Goal: Transaction & Acquisition: Purchase product/service

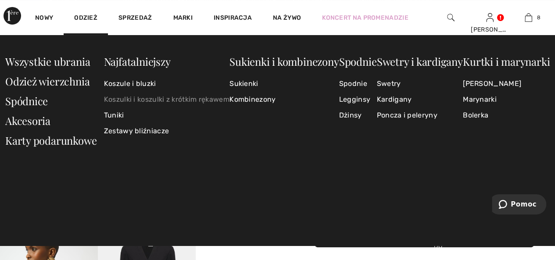
click at [156, 100] on font "Koszulki i koszulki z krótkim rękawem" at bounding box center [167, 99] width 126 height 8
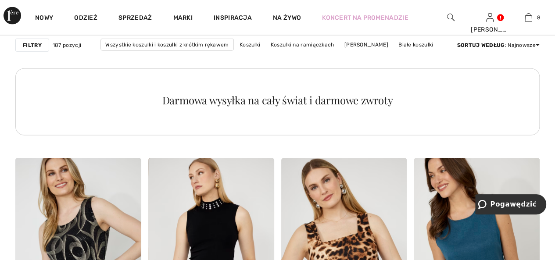
scroll to position [1010, 0]
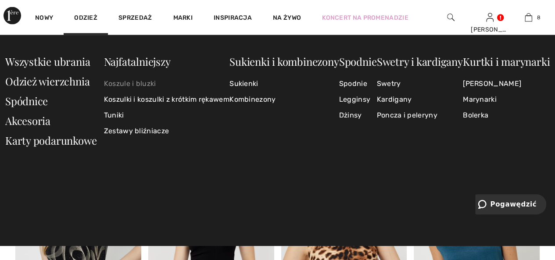
click at [125, 83] on font "Koszule i bluzki" at bounding box center [130, 83] width 52 height 8
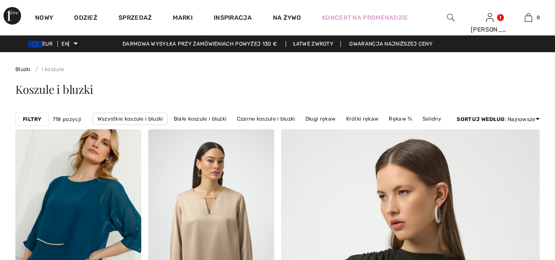
click at [34, 118] on font "Filtry" at bounding box center [32, 119] width 19 height 6
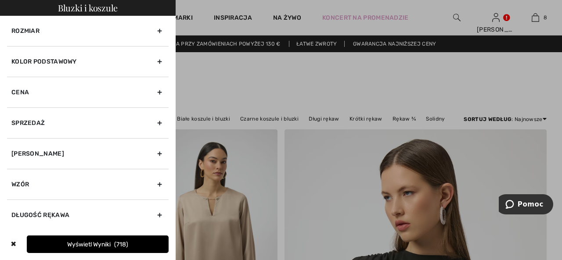
click at [54, 61] on font "Kolor podstawowy" at bounding box center [43, 61] width 65 height 7
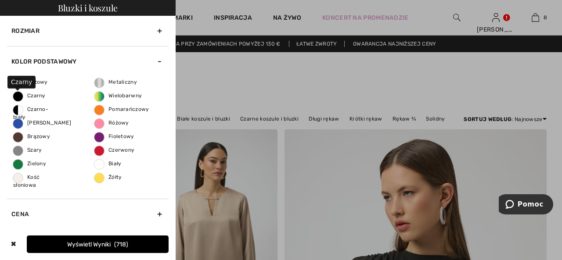
click at [18, 98] on span "Czarny" at bounding box center [29, 96] width 32 height 6
click at [0, 0] on input "Czarny" at bounding box center [0, 0] width 0 height 0
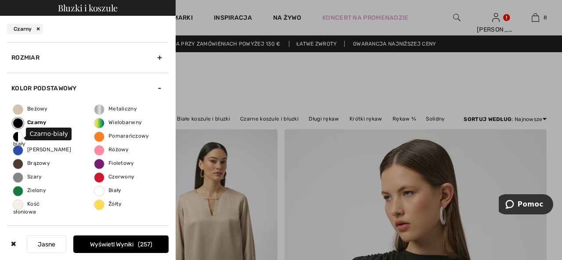
click at [15, 137] on span "Czarno-biały" at bounding box center [30, 140] width 35 height 14
click at [0, 0] on input "Czarno-biały" at bounding box center [0, 0] width 0 height 0
click at [95, 240] on button "Wyświetl wyniki 321" at bounding box center [120, 245] width 95 height 18
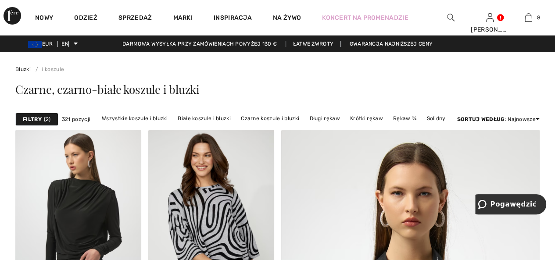
click at [40, 117] on font "Filtry" at bounding box center [32, 119] width 19 height 6
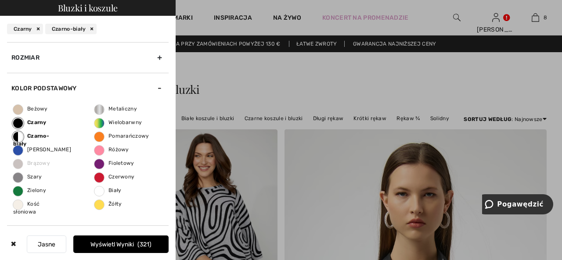
click at [31, 55] on font "Rozmiar" at bounding box center [25, 57] width 28 height 7
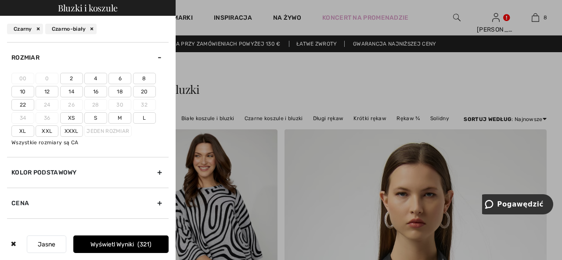
click at [146, 91] on font "20" at bounding box center [144, 92] width 7 height 6
click at [0, 0] on input"] "20" at bounding box center [0, 0] width 0 height 0
click at [125, 244] on font "Wyświetl wyniki" at bounding box center [113, 244] width 43 height 7
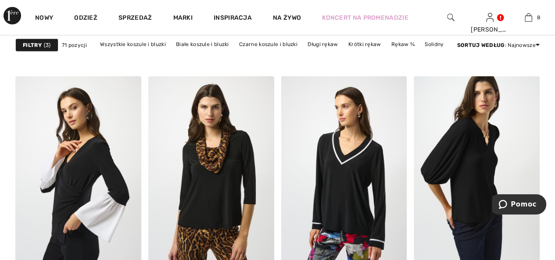
scroll to position [2985, 0]
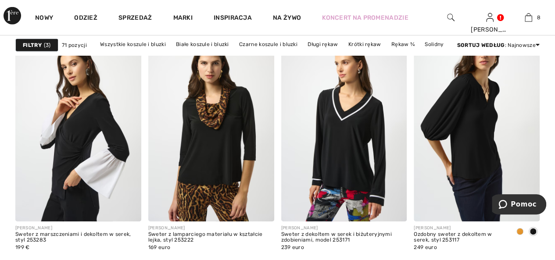
click at [482, 159] on img at bounding box center [477, 126] width 126 height 189
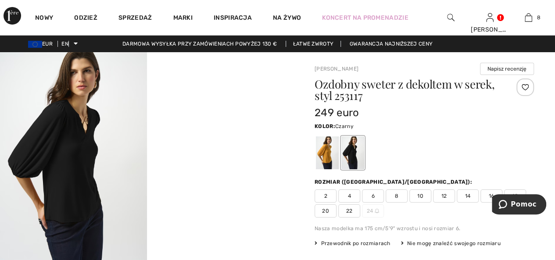
click at [353, 154] on div at bounding box center [352, 153] width 23 height 33
click at [323, 209] on font "20" at bounding box center [325, 211] width 7 height 6
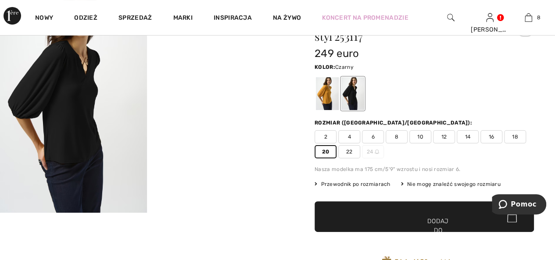
scroll to position [88, 0]
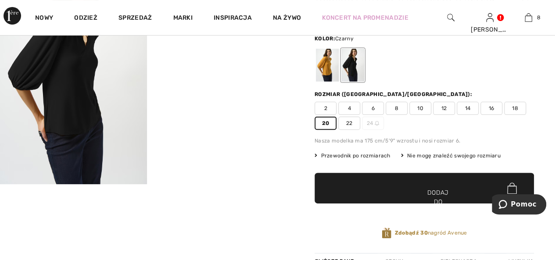
click at [403, 191] on span "✔ Dodano do torby Dodaj do koszyka" at bounding box center [424, 188] width 219 height 31
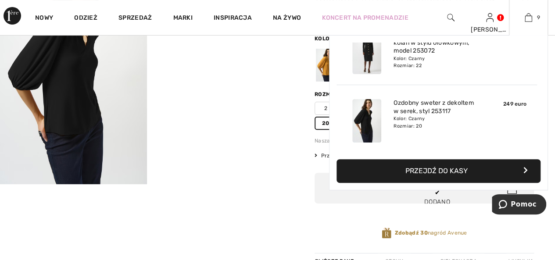
scroll to position [505, 0]
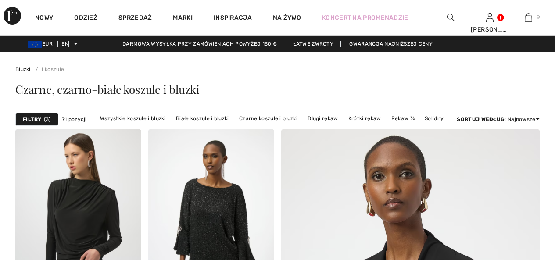
checkbox input "true"
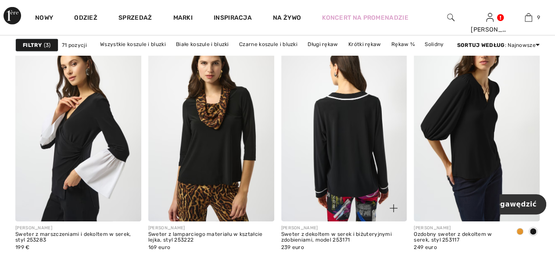
click at [354, 142] on img at bounding box center [344, 126] width 126 height 189
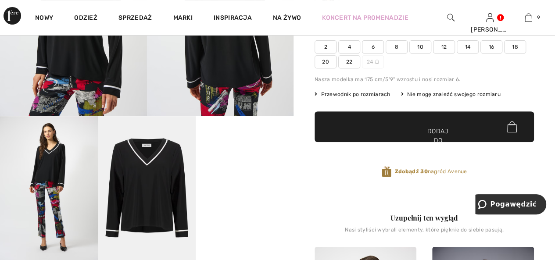
scroll to position [132, 0]
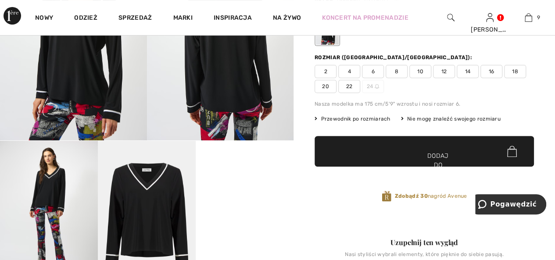
click at [323, 86] on font "20" at bounding box center [325, 86] width 7 height 6
click at [343, 152] on span "✔ Dodano do torby Dodaj do koszyka" at bounding box center [424, 151] width 219 height 31
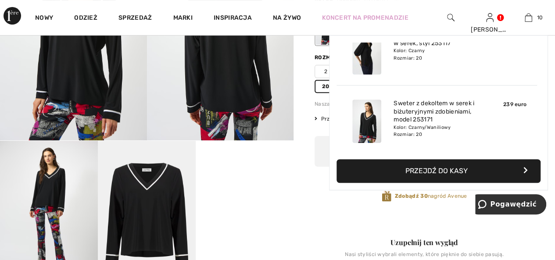
scroll to position [573, 0]
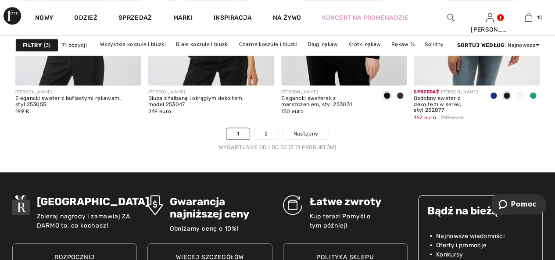
scroll to position [3643, 0]
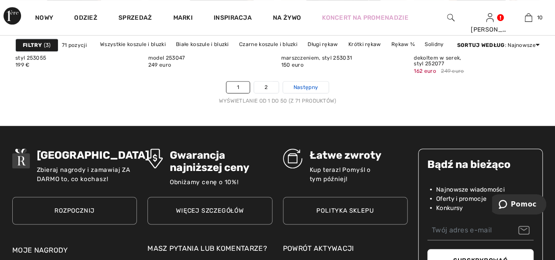
click at [304, 84] on font "Następny" at bounding box center [306, 87] width 25 height 6
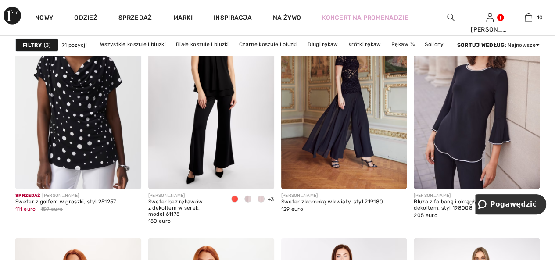
scroll to position [1185, 0]
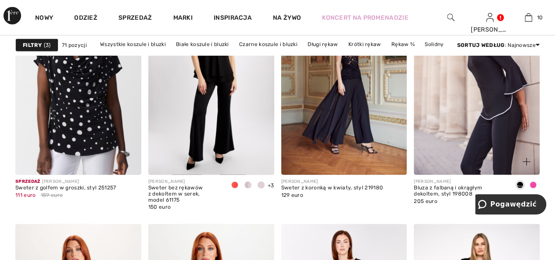
click at [487, 118] on img at bounding box center [477, 80] width 126 height 189
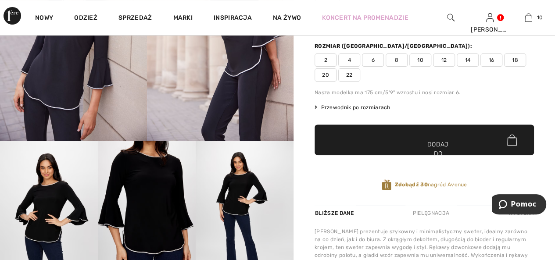
click at [111, 222] on img at bounding box center [147, 214] width 98 height 147
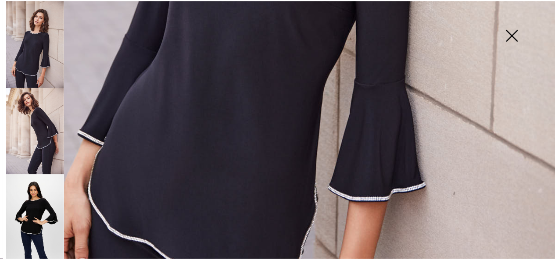
scroll to position [483, 0]
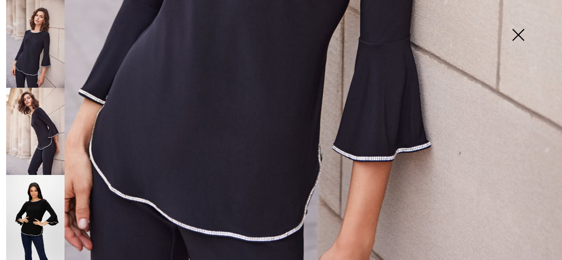
click at [517, 38] on img at bounding box center [518, 35] width 44 height 45
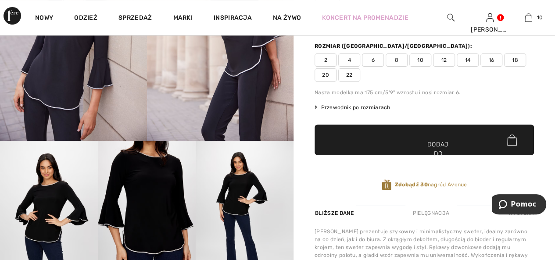
click at [326, 73] on font "20" at bounding box center [325, 75] width 7 height 6
click at [346, 143] on span "✔ Dodano do torby Dodaj do koszyka" at bounding box center [424, 140] width 219 height 31
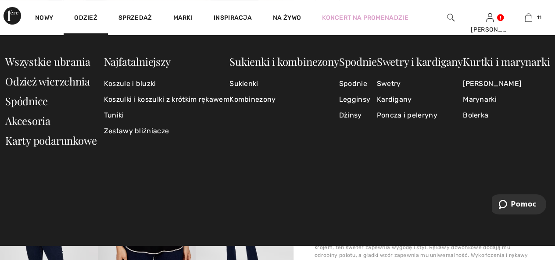
scroll to position [642, 0]
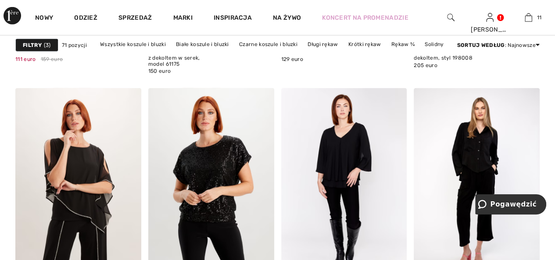
scroll to position [1317, 0]
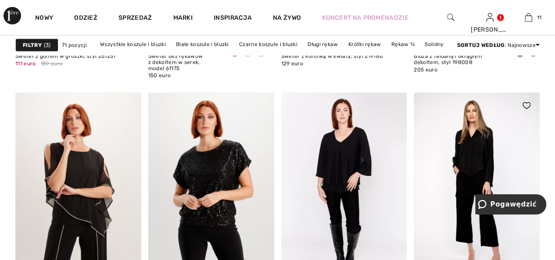
click at [476, 161] on img at bounding box center [477, 187] width 126 height 189
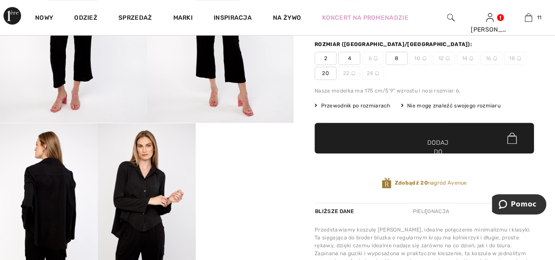
scroll to position [176, 0]
